Goal: Task Accomplishment & Management: Use online tool/utility

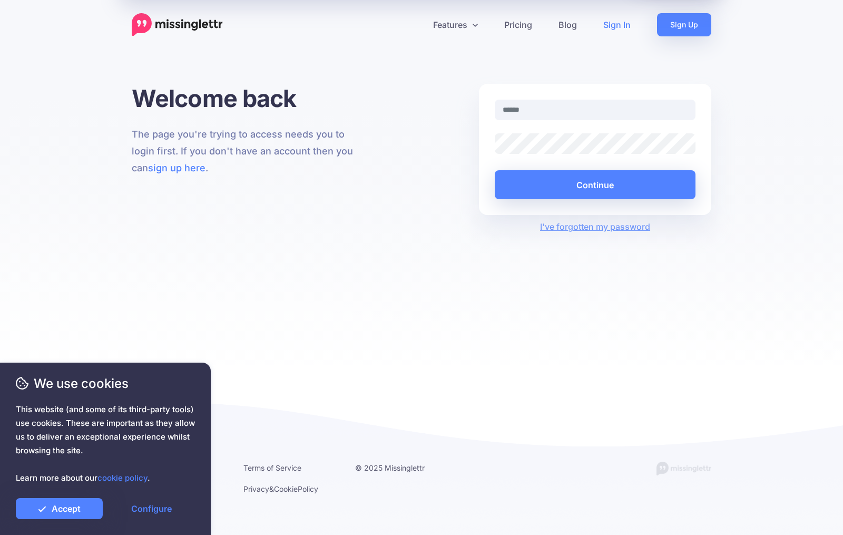
type input "**********"
click at [556, 189] on button "Continue" at bounding box center [595, 184] width 201 height 29
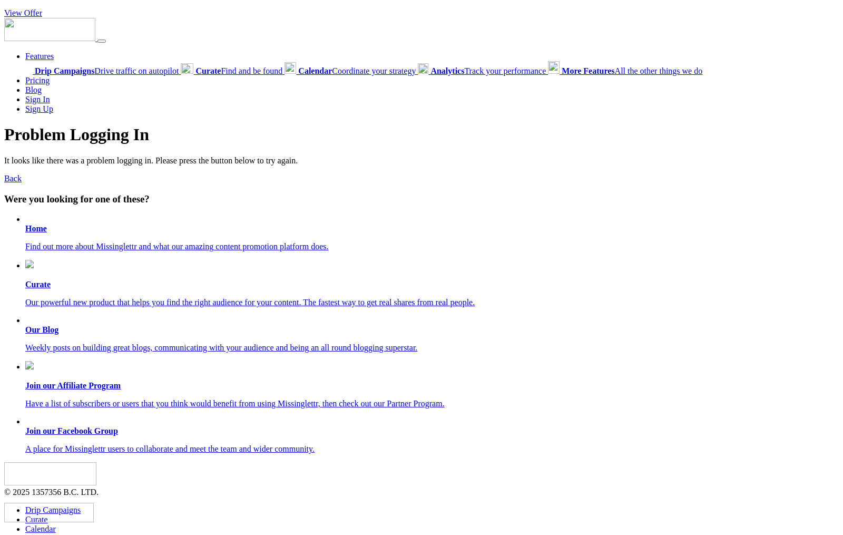
click at [33, 227] on b "Home" at bounding box center [36, 228] width 22 height 9
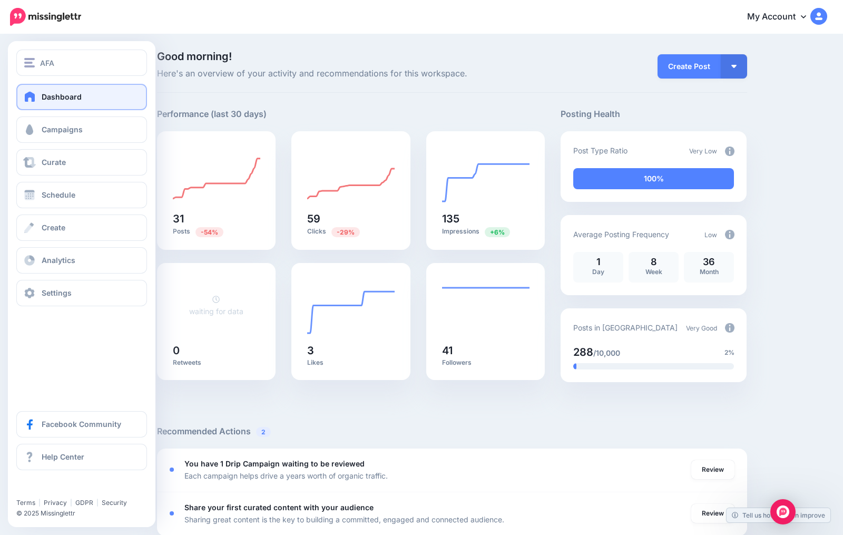
click at [67, 99] on span "Dashboard" at bounding box center [62, 96] width 40 height 9
click at [34, 130] on span at bounding box center [30, 129] width 14 height 11
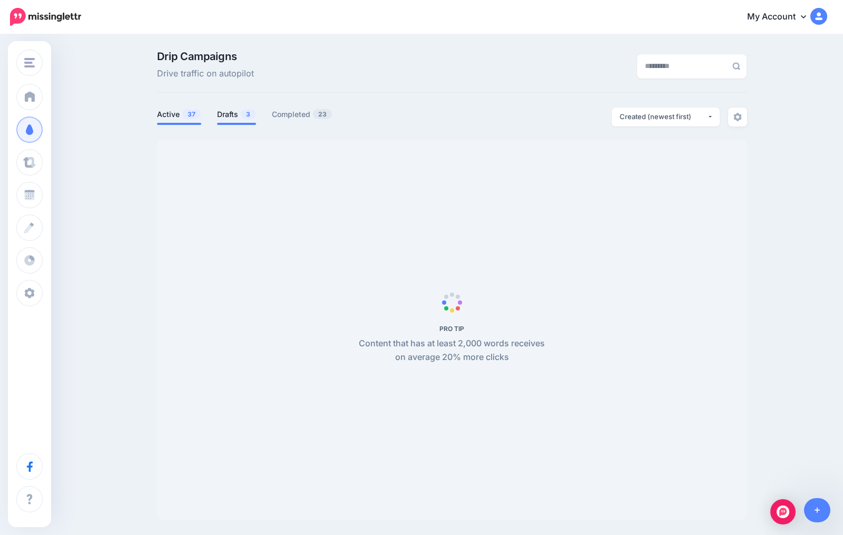
click at [238, 117] on link "Drafts 3" at bounding box center [236, 114] width 39 height 13
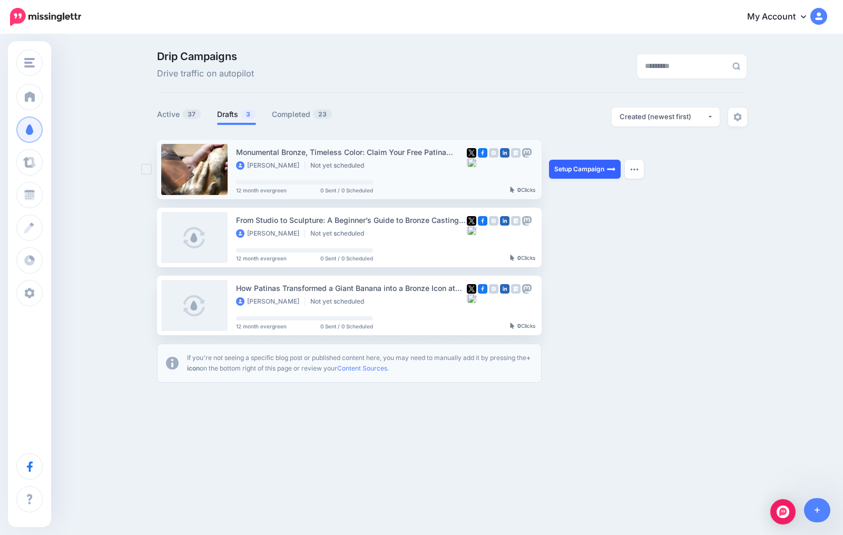
click at [578, 173] on link "Setup Campaign" at bounding box center [585, 169] width 72 height 19
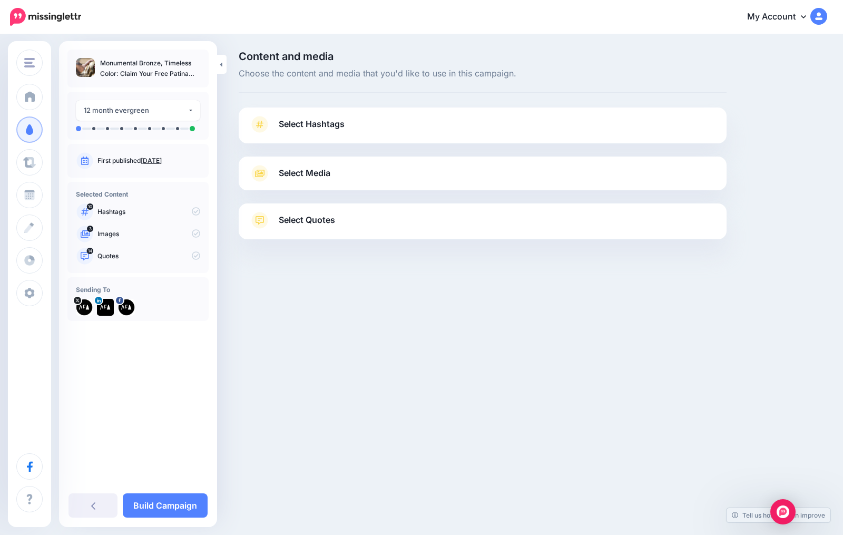
click at [342, 129] on span "Select Hashtags" at bounding box center [312, 124] width 66 height 14
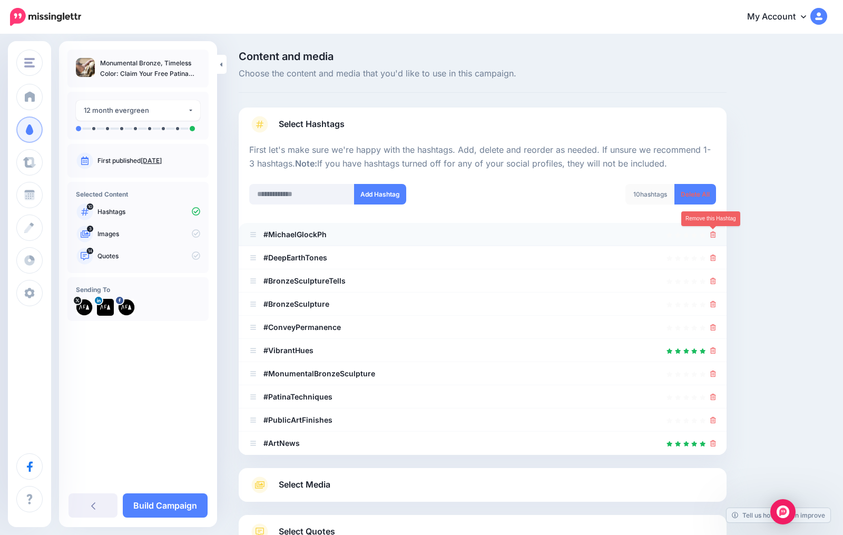
click at [715, 234] on icon at bounding box center [713, 234] width 6 height 6
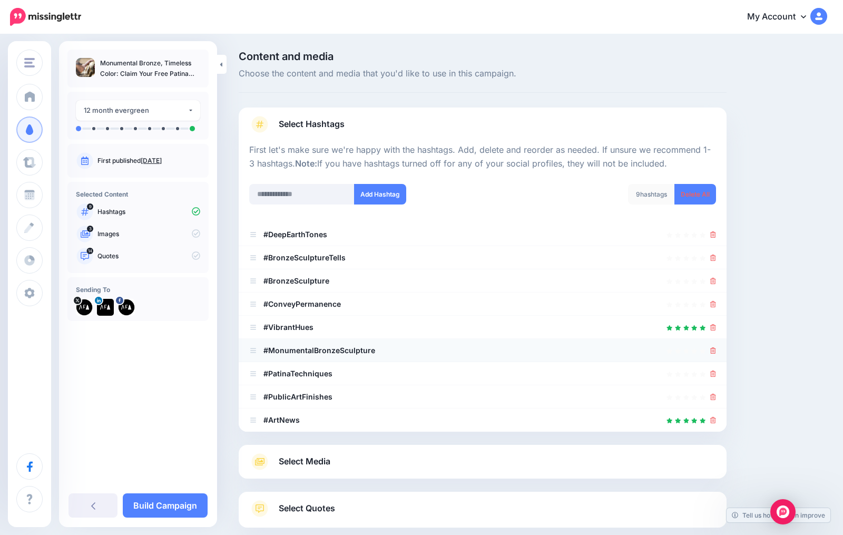
scroll to position [76, 0]
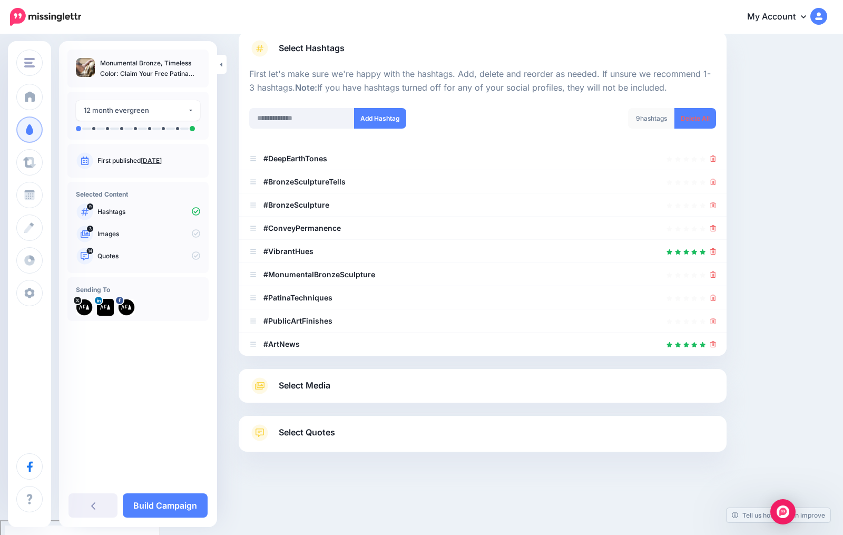
click at [319, 386] on span "Select Media" at bounding box center [305, 385] width 52 height 14
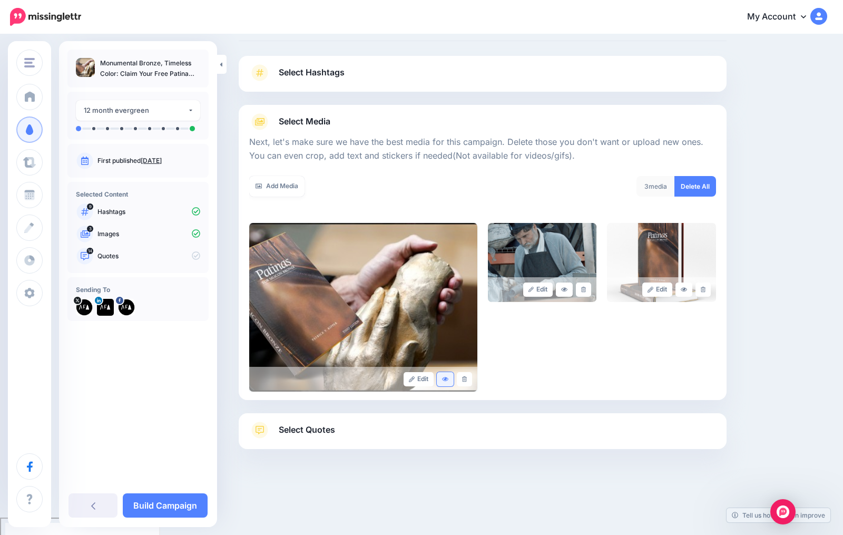
scroll to position [49, 0]
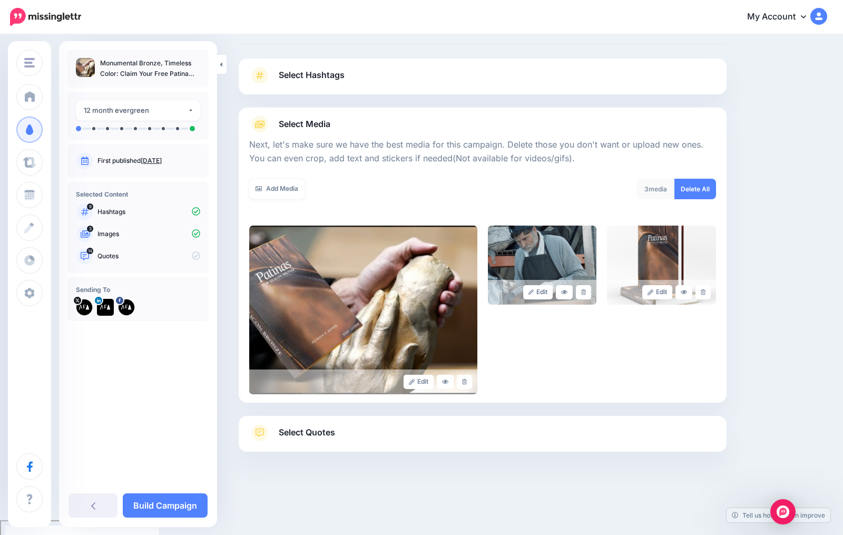
click at [320, 425] on span "Select Quotes" at bounding box center [307, 432] width 56 height 14
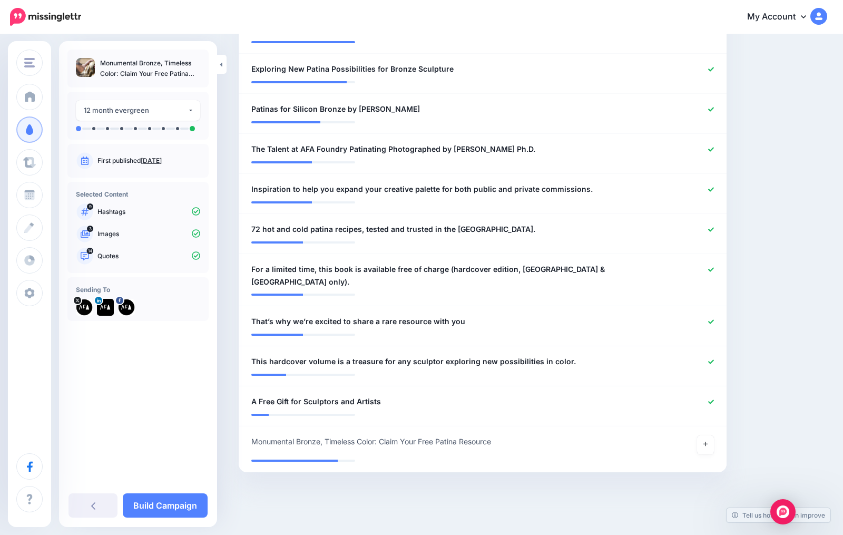
scroll to position [559, 0]
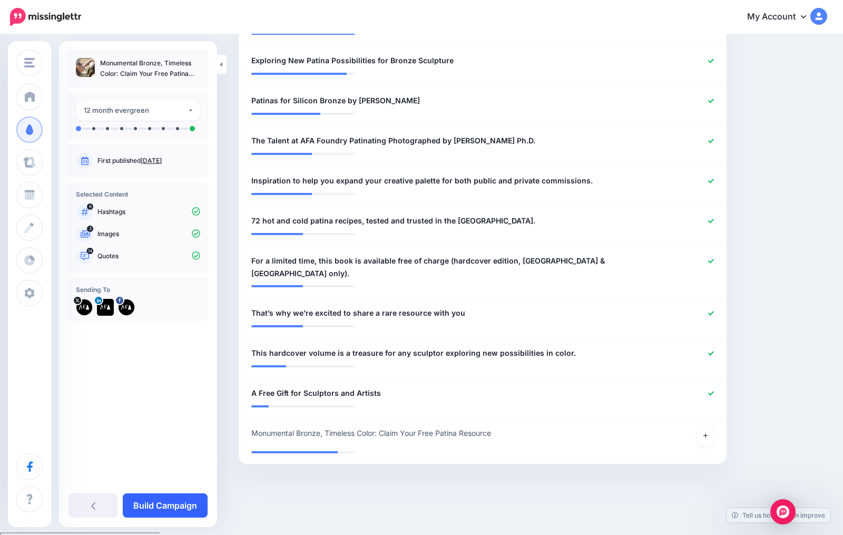
click at [174, 506] on link "Build Campaign" at bounding box center [165, 505] width 85 height 24
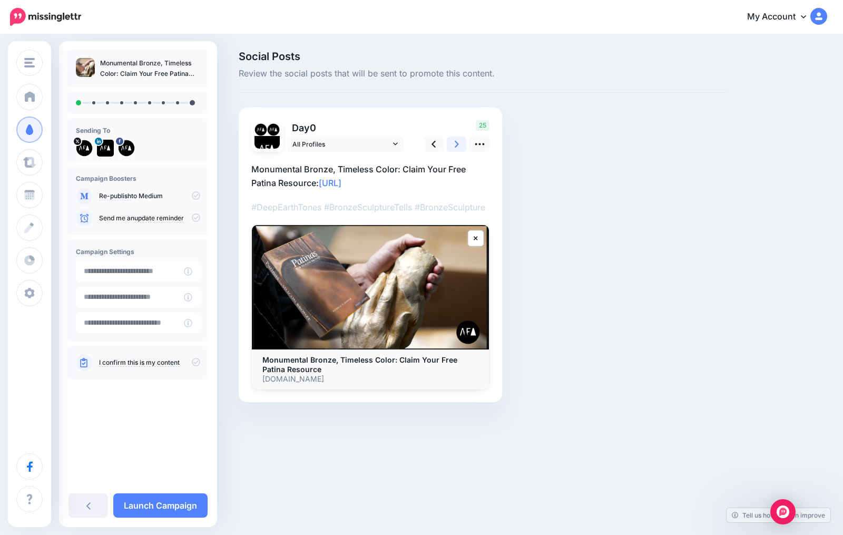
click at [453, 145] on link at bounding box center [457, 143] width 20 height 15
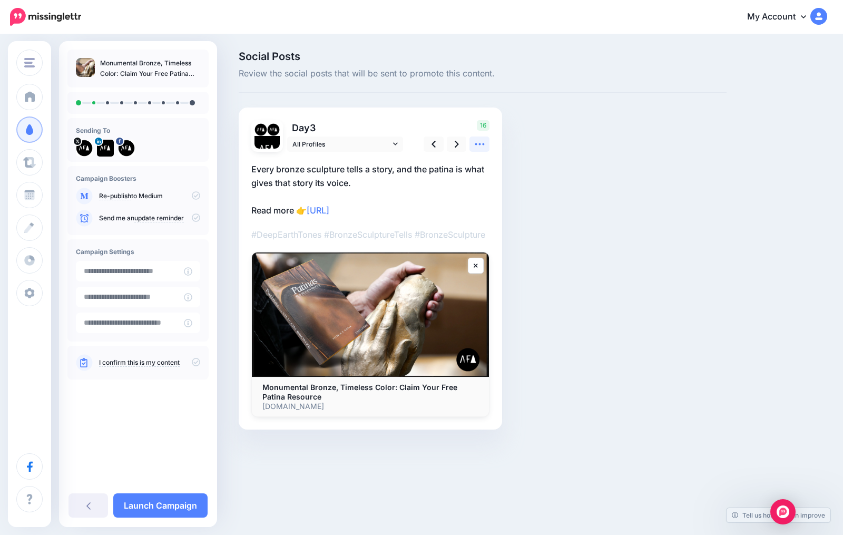
click at [474, 145] on icon at bounding box center [479, 144] width 11 height 11
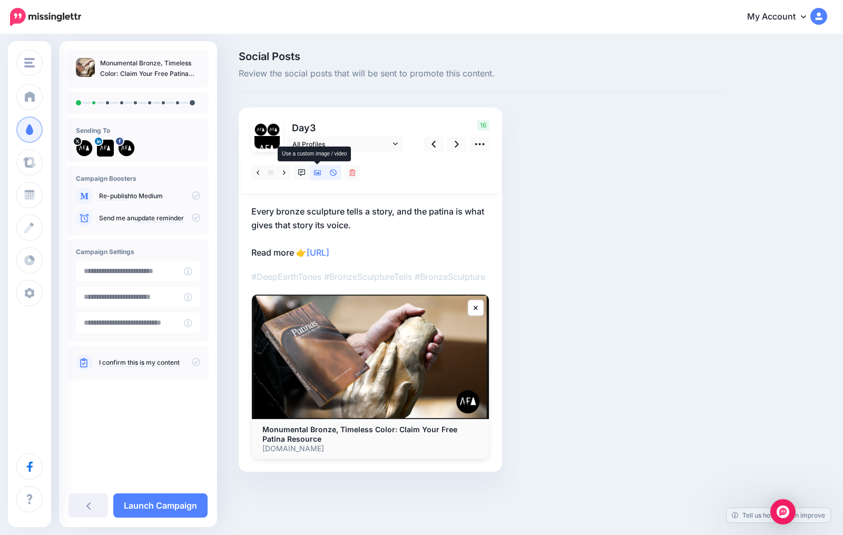
click at [314, 173] on icon at bounding box center [317, 172] width 7 height 7
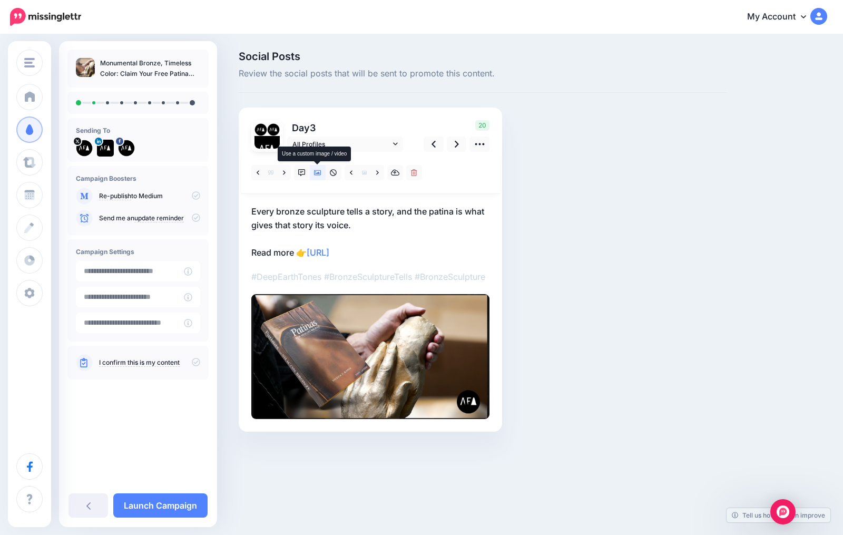
click at [314, 173] on icon at bounding box center [317, 172] width 7 height 7
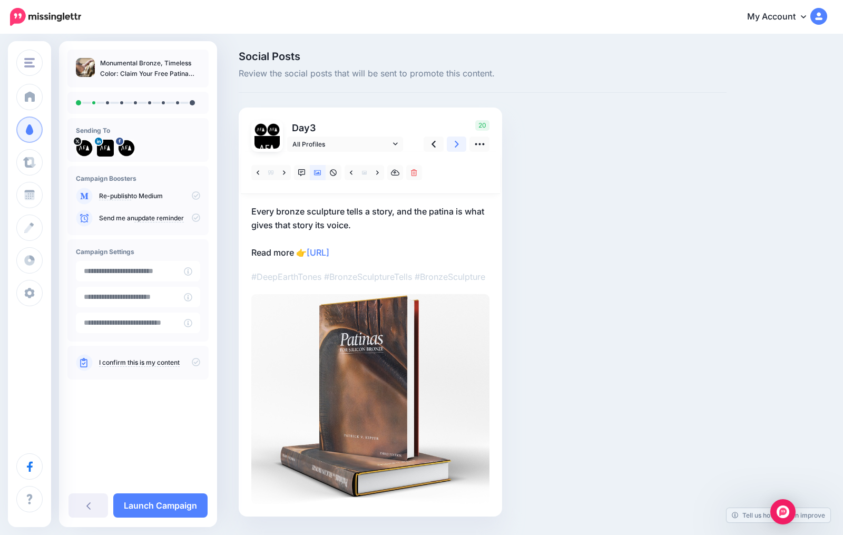
click at [455, 144] on icon at bounding box center [457, 144] width 4 height 11
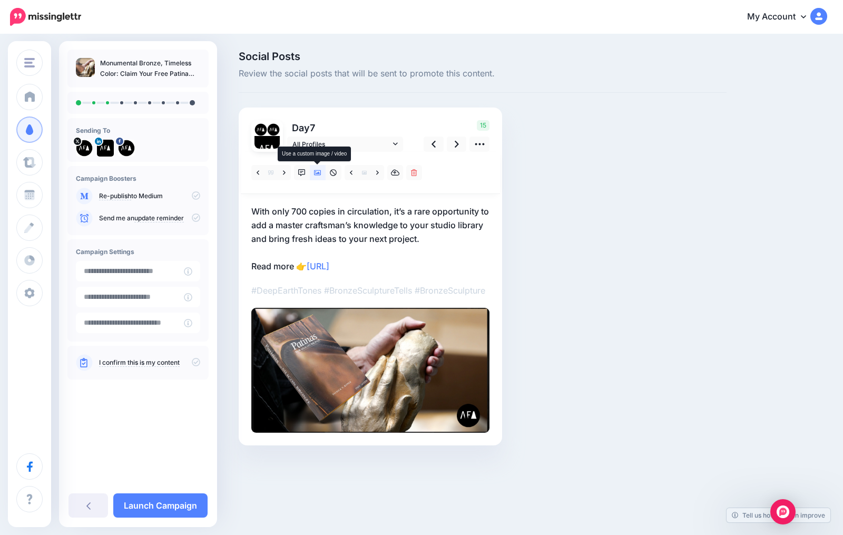
click at [319, 172] on icon at bounding box center [317, 172] width 7 height 7
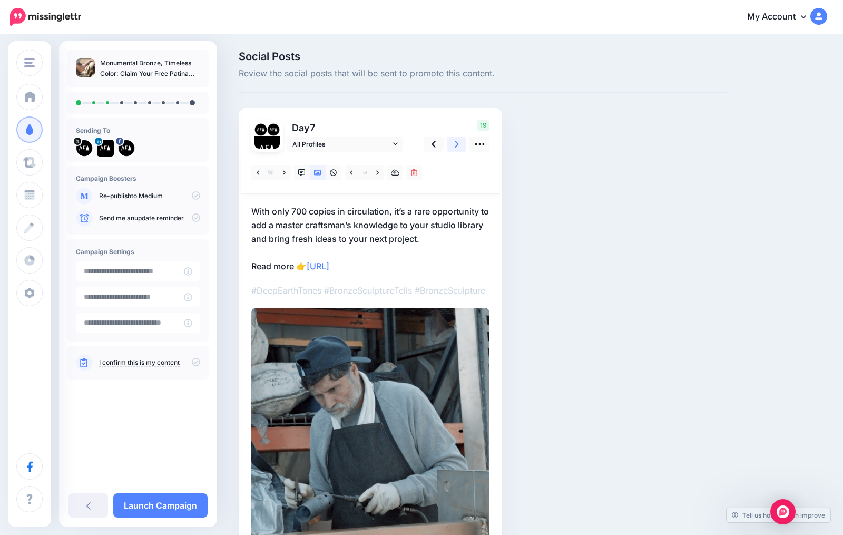
click at [456, 141] on icon at bounding box center [457, 144] width 4 height 11
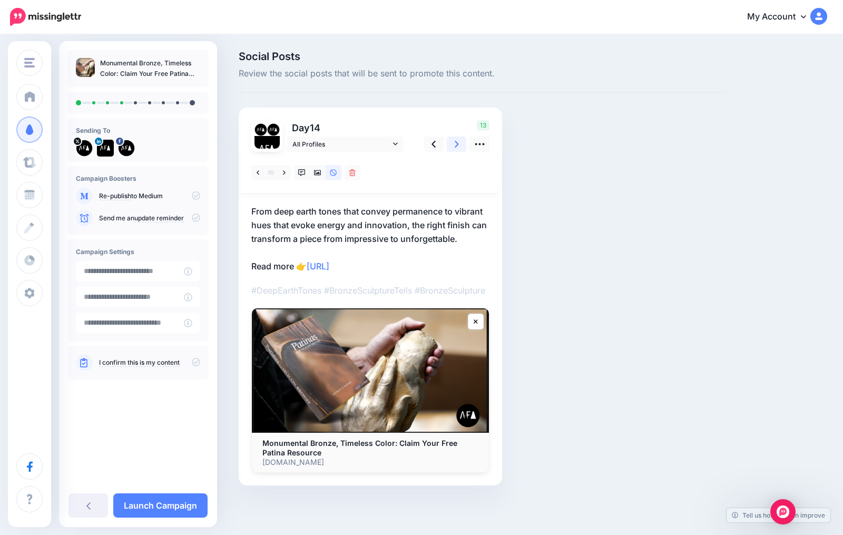
click at [457, 143] on icon at bounding box center [457, 144] width 4 height 7
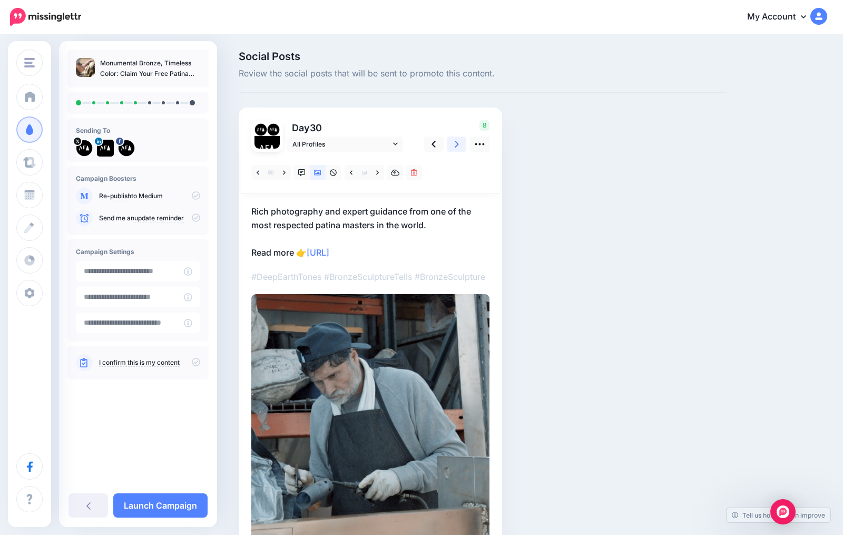
click at [457, 143] on icon at bounding box center [457, 144] width 4 height 7
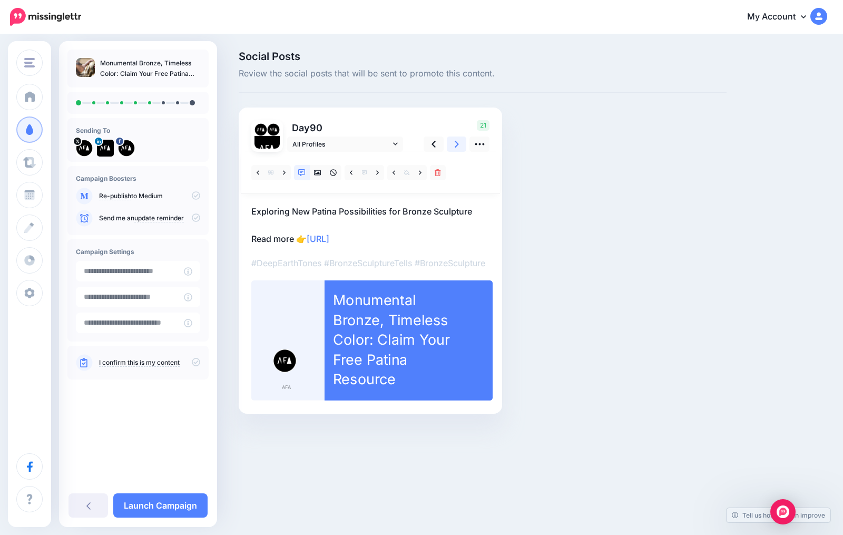
click at [457, 143] on icon at bounding box center [457, 144] width 4 height 7
click at [316, 171] on icon at bounding box center [317, 172] width 7 height 7
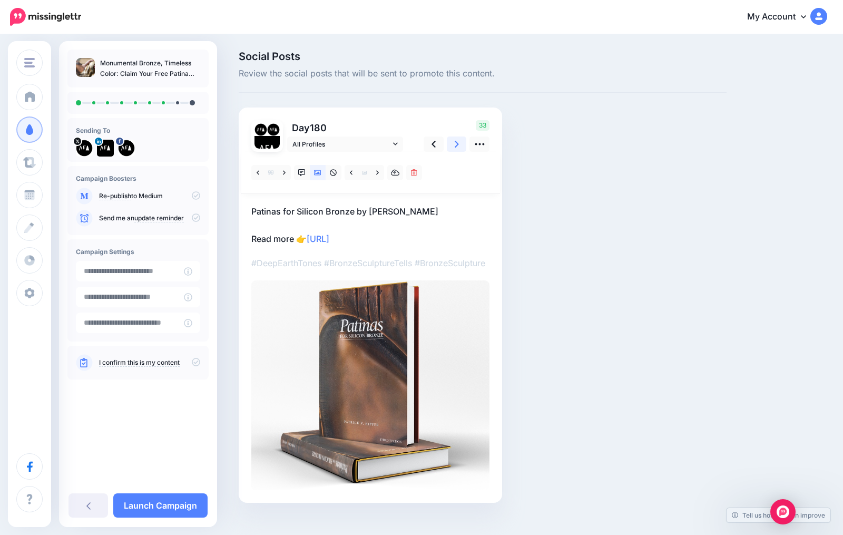
click at [452, 144] on link at bounding box center [457, 143] width 20 height 15
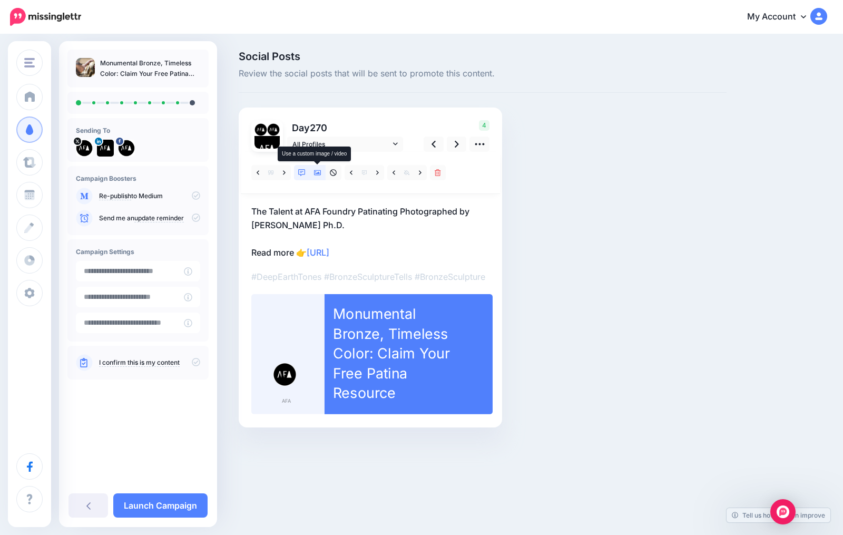
click at [317, 173] on icon at bounding box center [317, 172] width 7 height 5
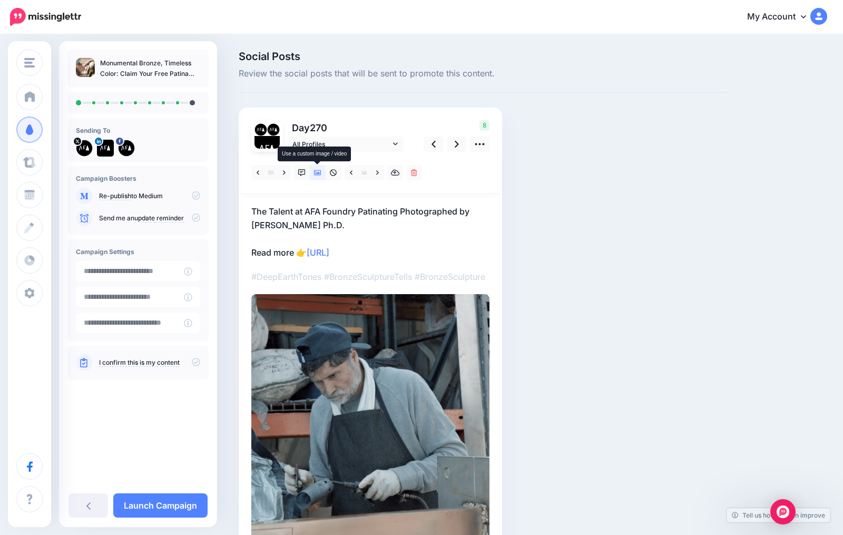
click at [317, 173] on icon at bounding box center [317, 172] width 7 height 5
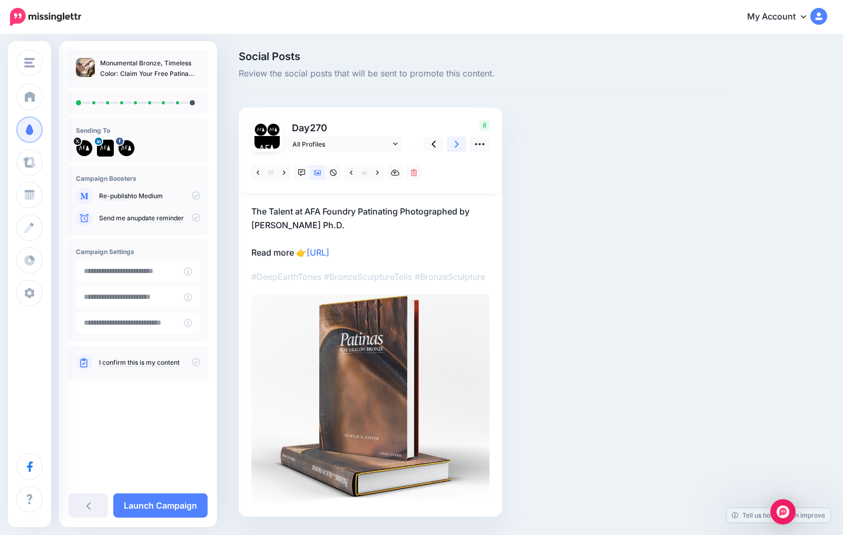
click at [463, 144] on link at bounding box center [457, 143] width 20 height 15
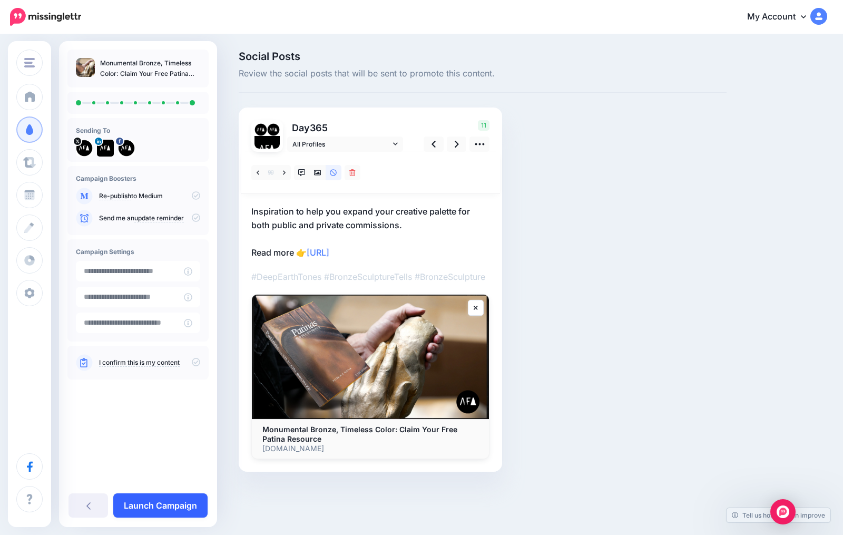
click at [176, 504] on link "Launch Campaign" at bounding box center [160, 505] width 94 height 24
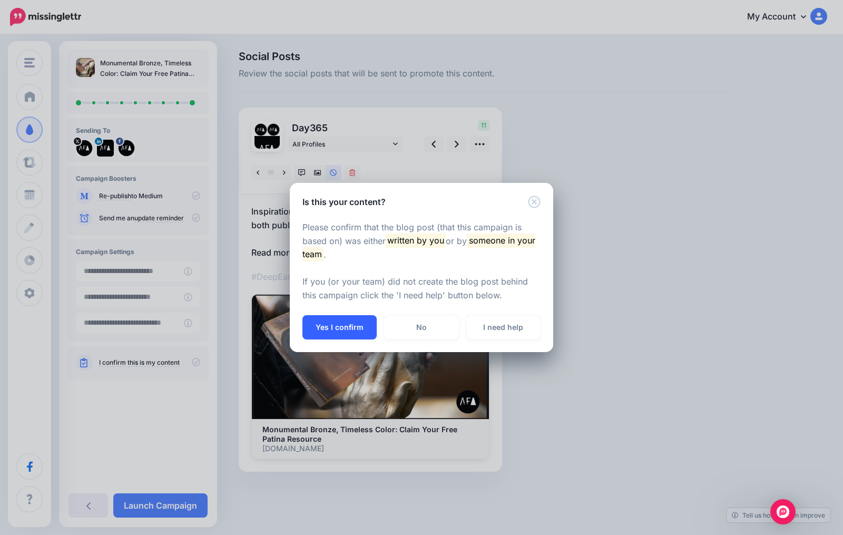
click at [355, 324] on button "Yes I confirm" at bounding box center [339, 327] width 74 height 24
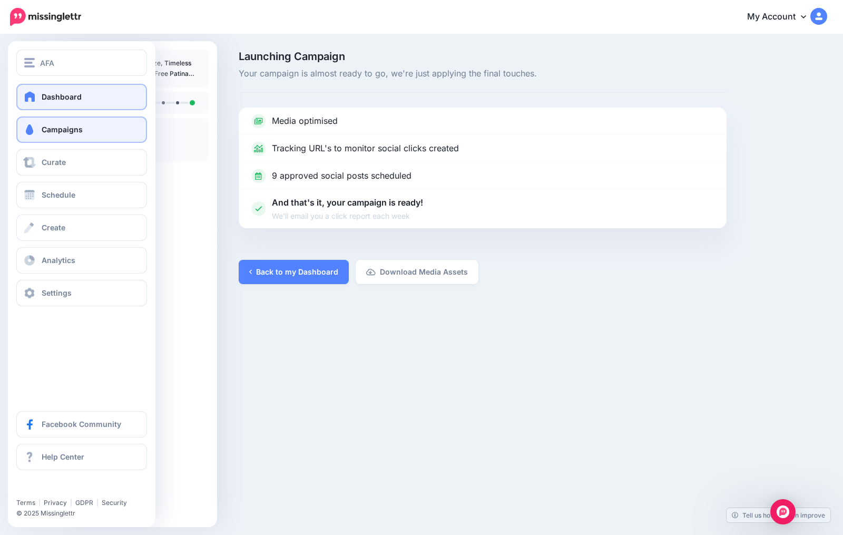
click at [81, 100] on link "Dashboard" at bounding box center [81, 97] width 131 height 26
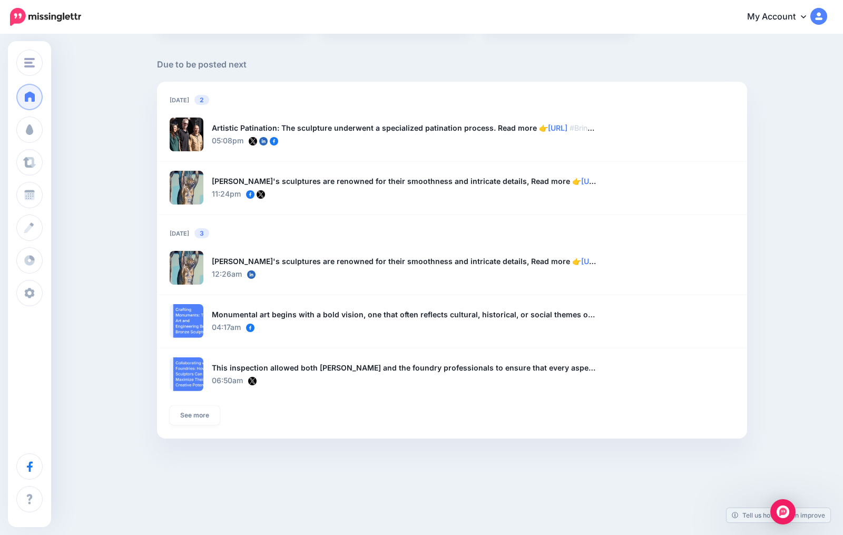
scroll to position [698, 0]
